Goal: Task Accomplishment & Management: Complete application form

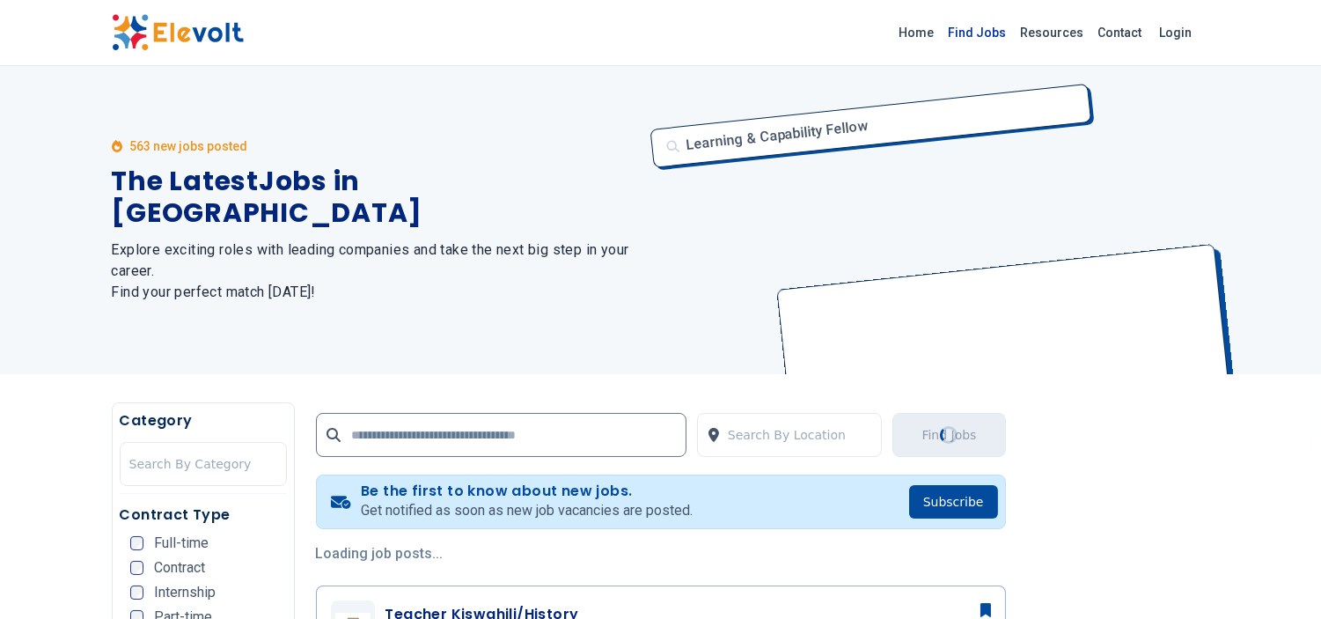
click at [990, 40] on link "Find Jobs" at bounding box center [977, 32] width 72 height 28
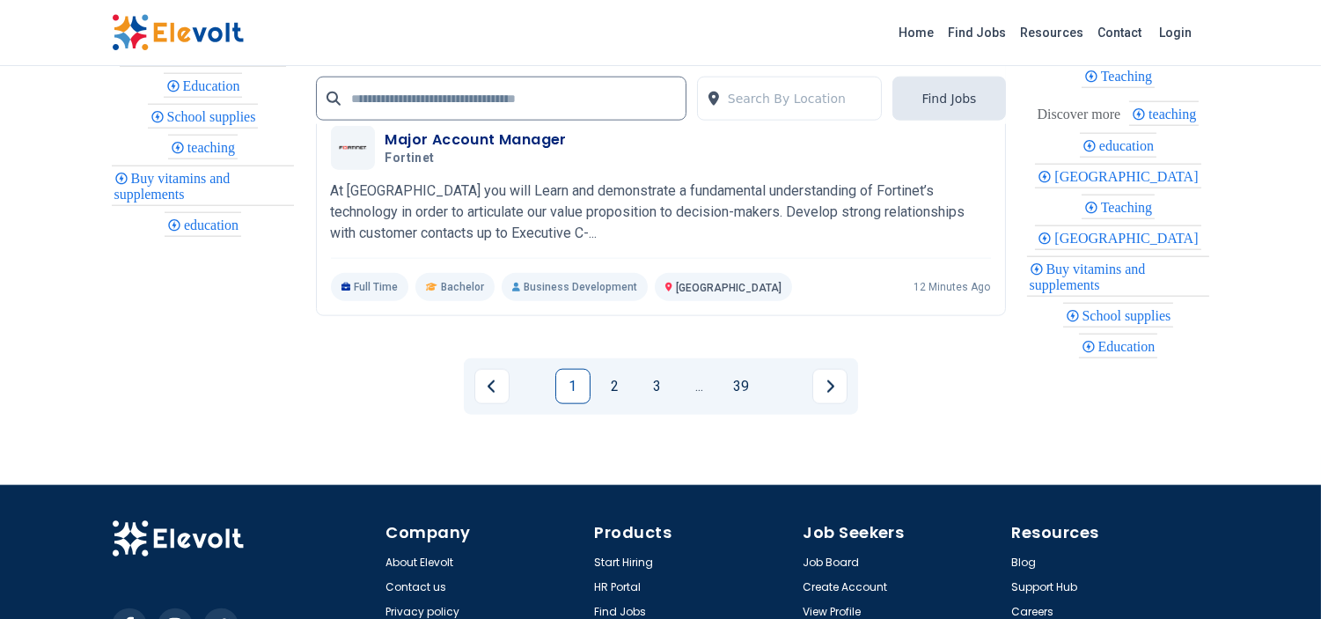
scroll to position [3911, 0]
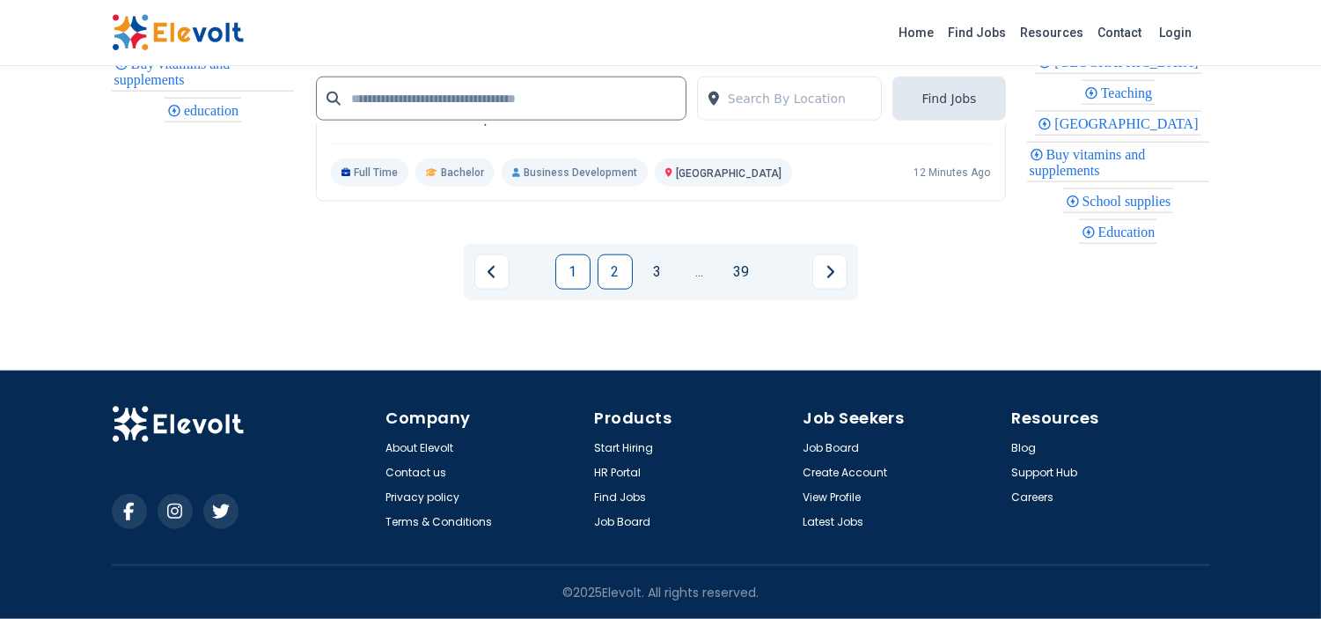
click at [611, 277] on link "2" at bounding box center [614, 271] width 35 height 35
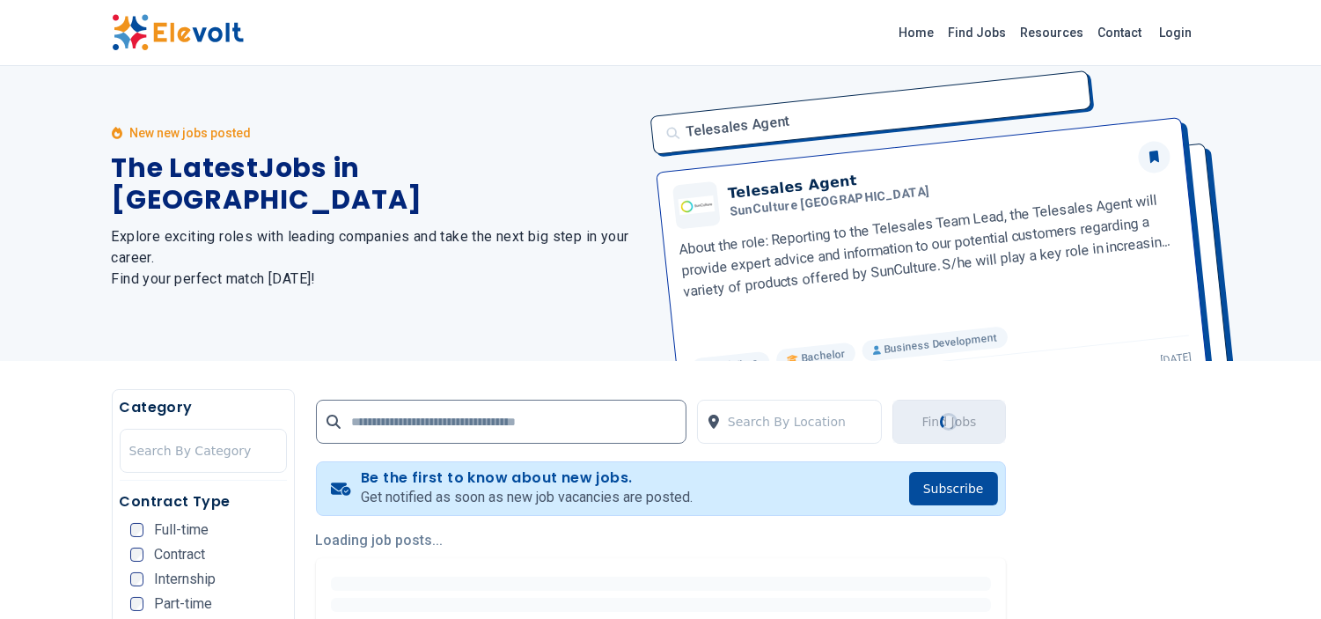
scroll to position [0, 0]
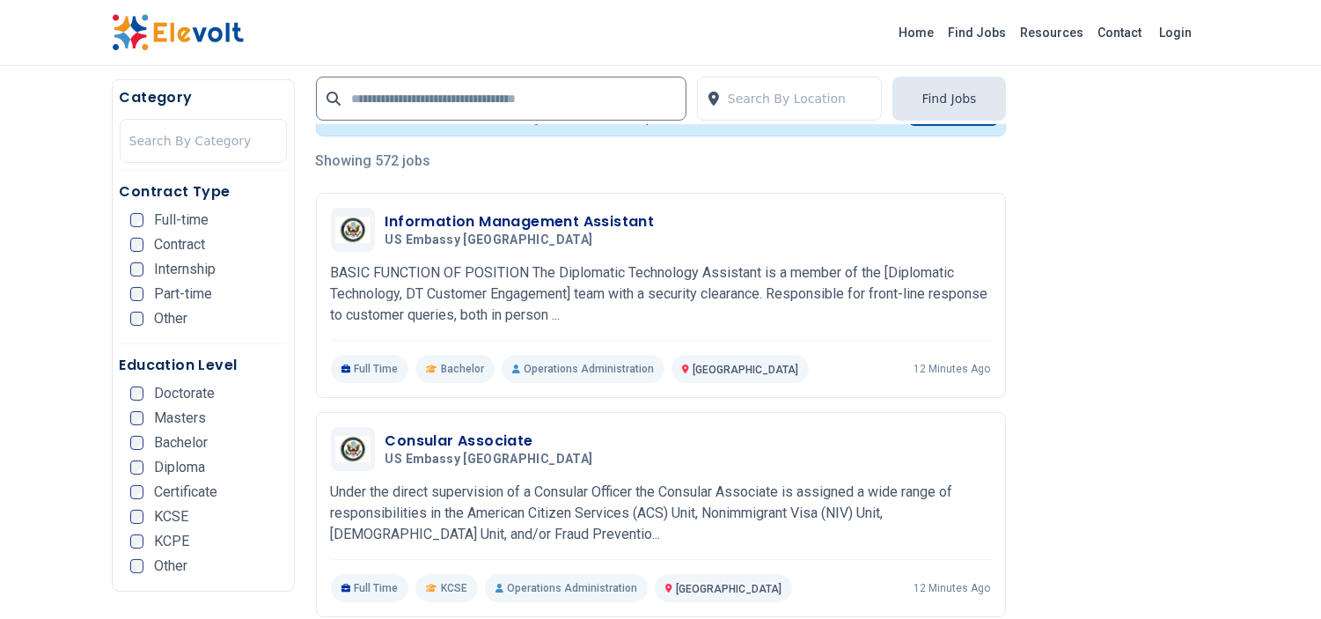
scroll to position [391, 0]
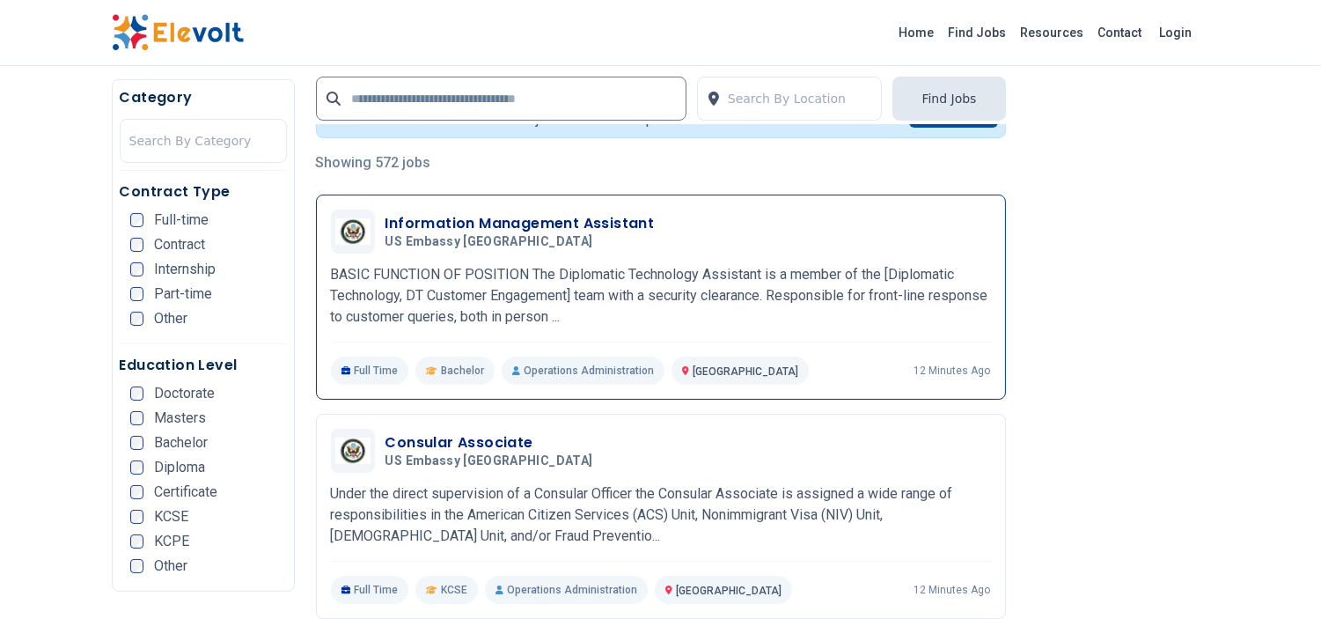
click at [493, 216] on h3 "Information Management Assistant" at bounding box center [519, 223] width 269 height 21
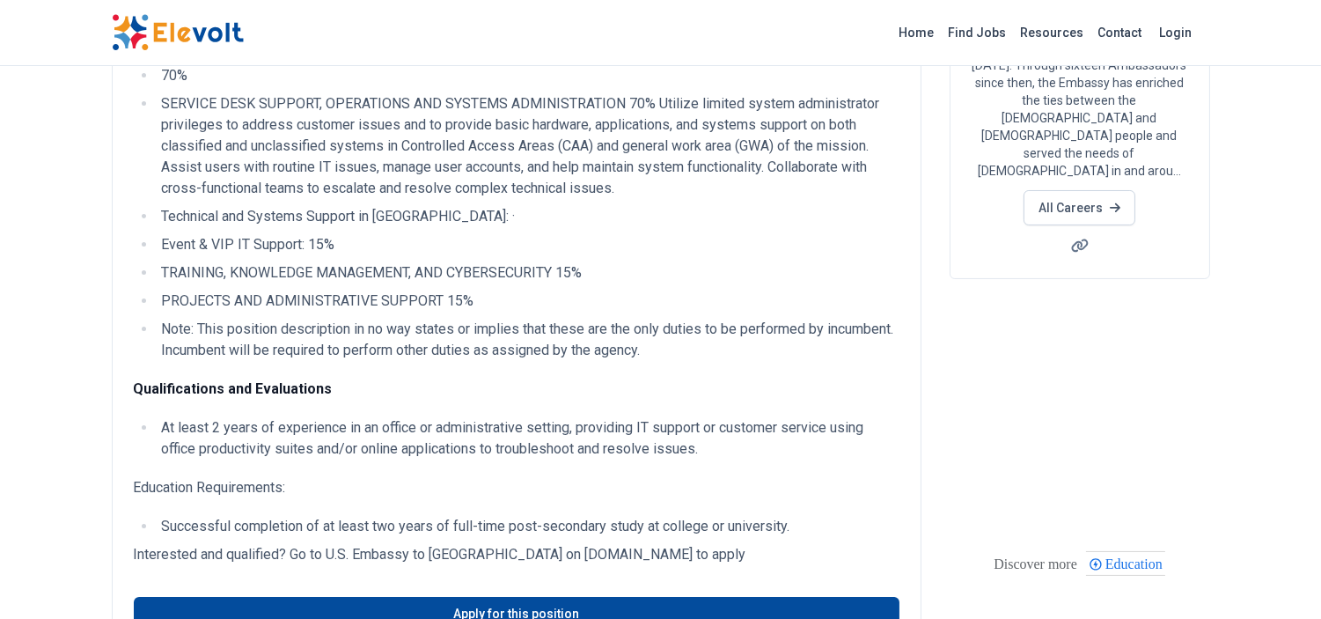
scroll to position [391, 0]
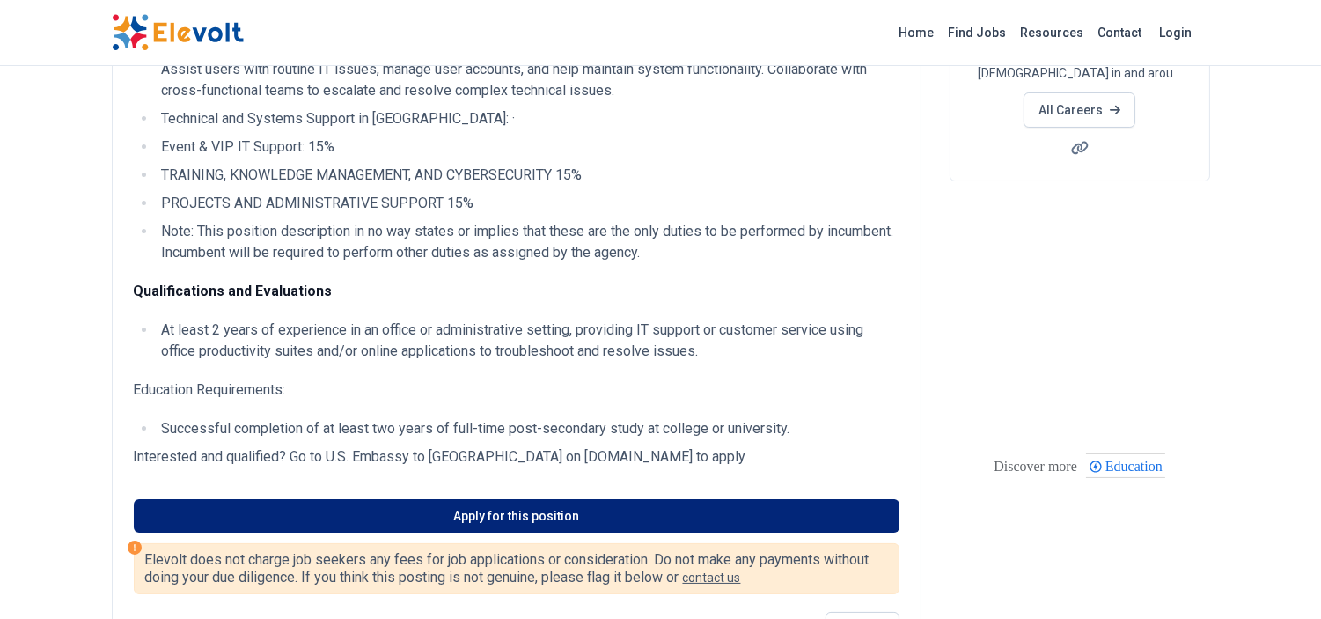
click at [487, 511] on link "Apply for this position" at bounding box center [516, 515] width 765 height 33
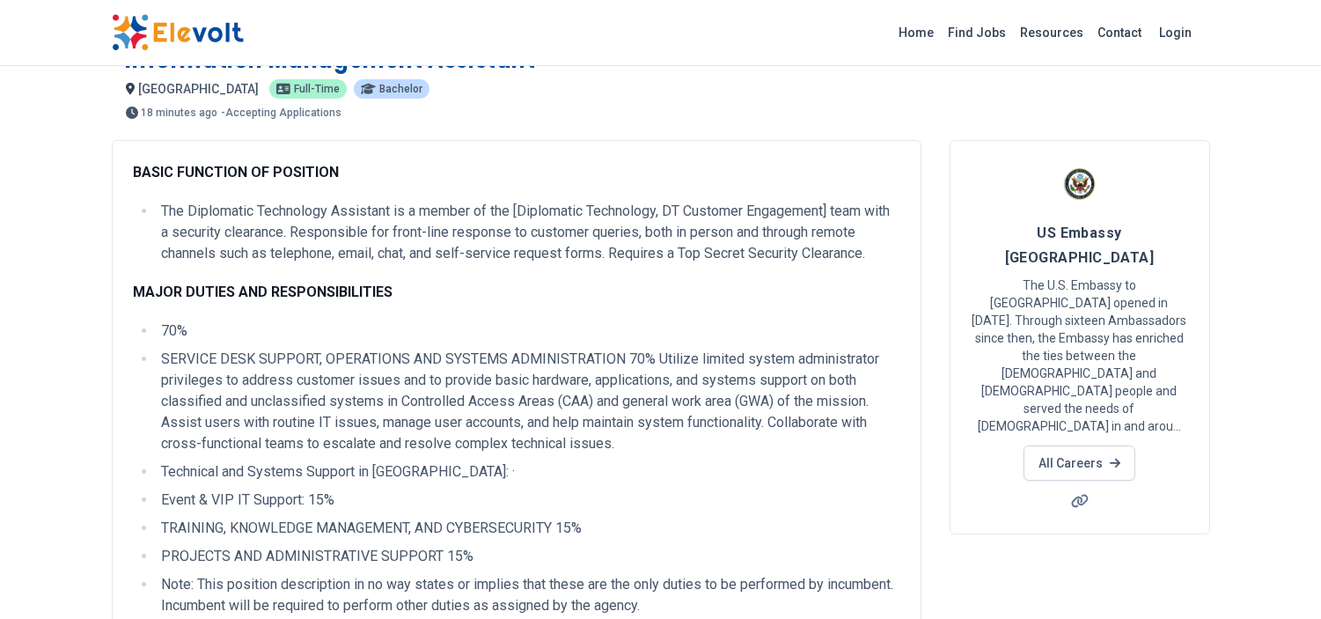
scroll to position [0, 0]
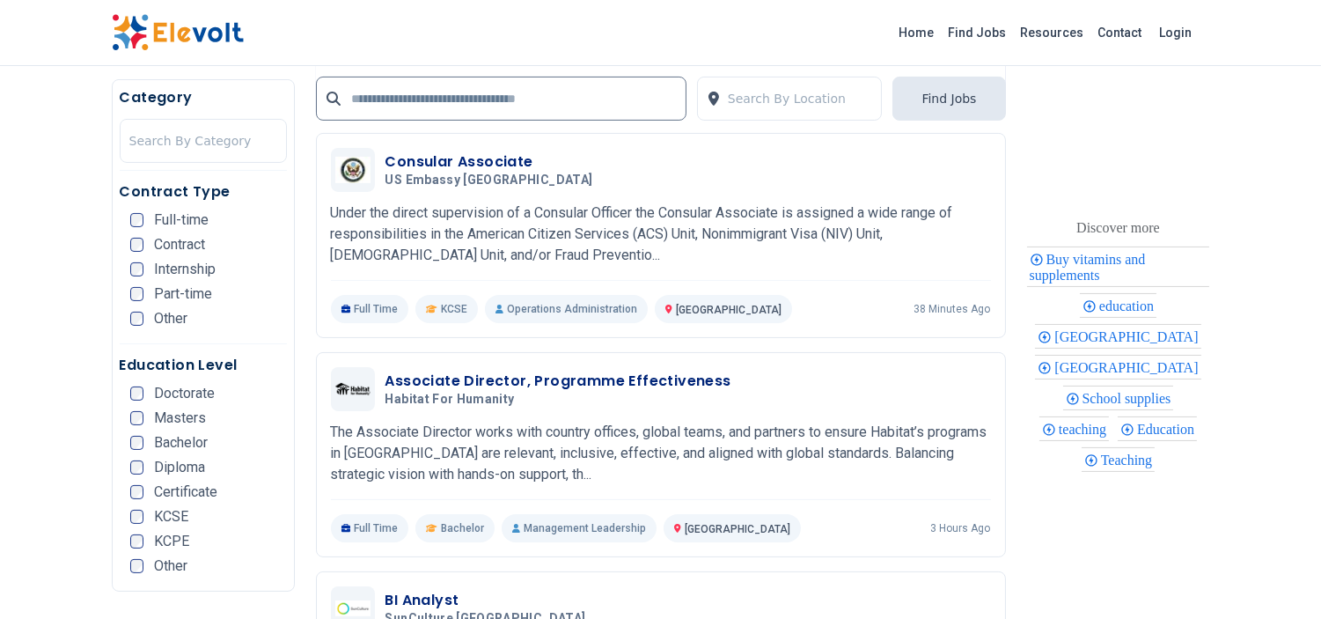
scroll to position [684, 0]
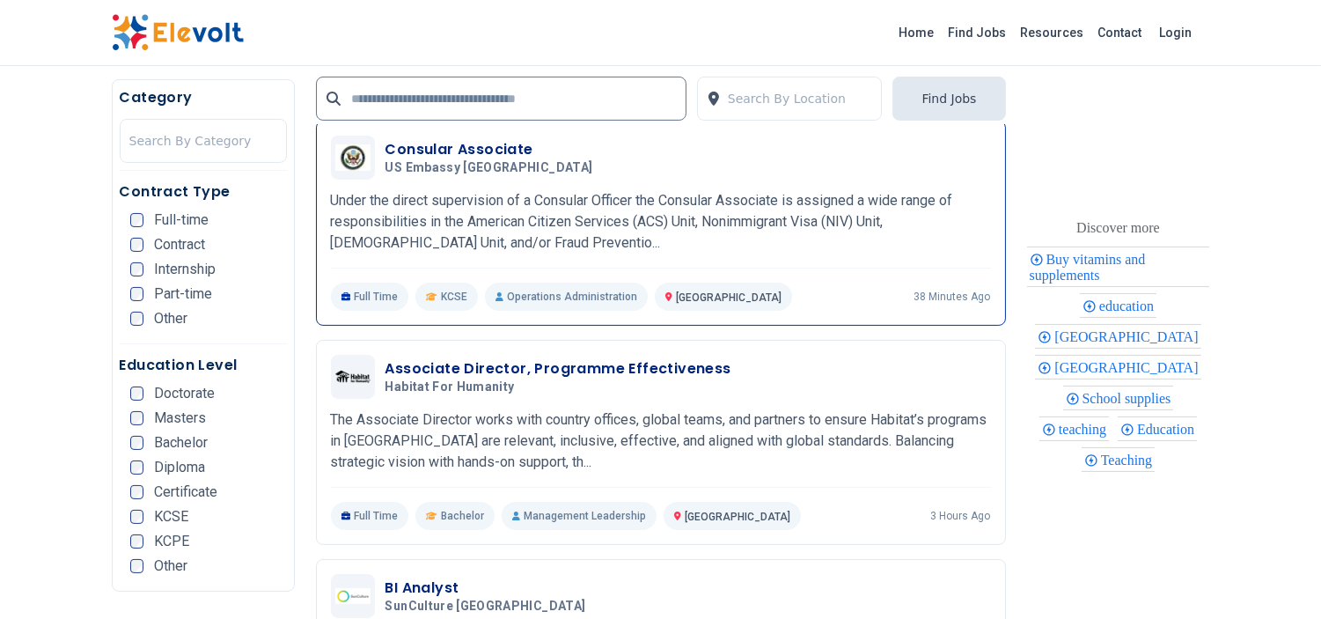
click at [472, 155] on h3 "Consular Associate" at bounding box center [492, 149] width 215 height 21
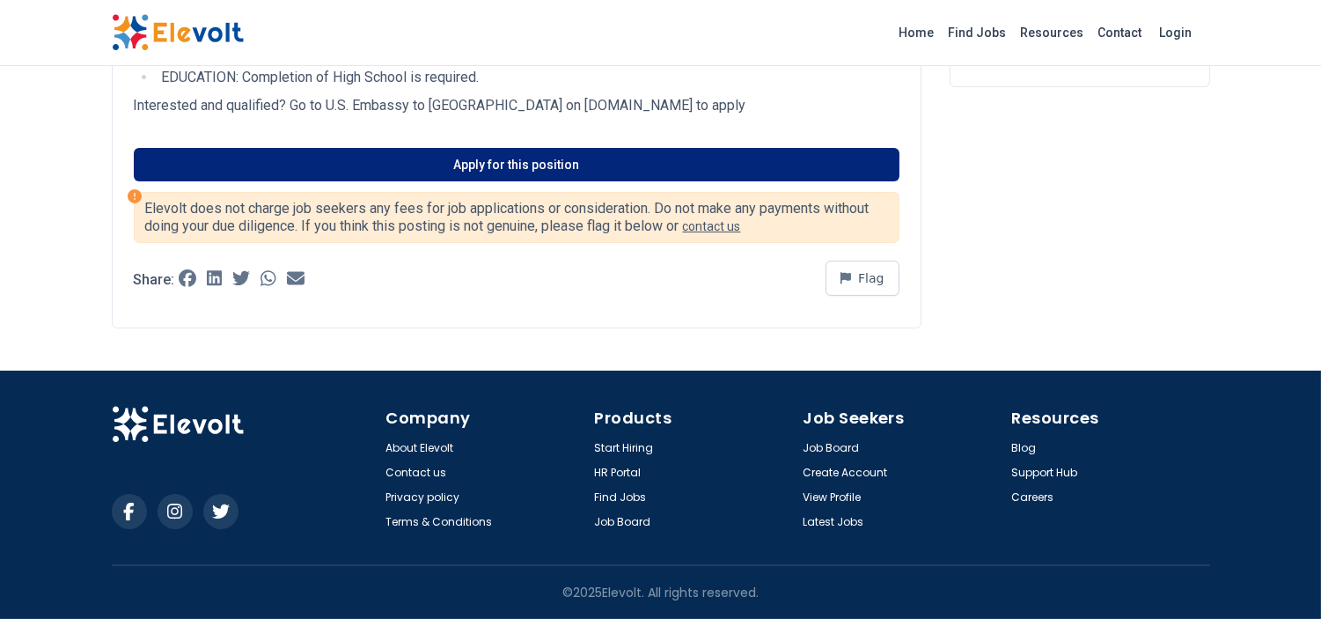
click at [523, 172] on link "Apply for this position" at bounding box center [516, 164] width 765 height 33
